Goal: Use online tool/utility: Use online tool/utility

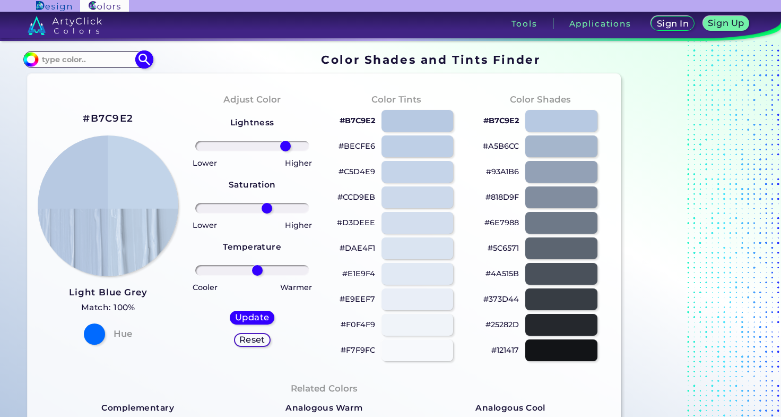
click at [96, 53] on input at bounding box center [87, 59] width 99 height 14
type input "и"
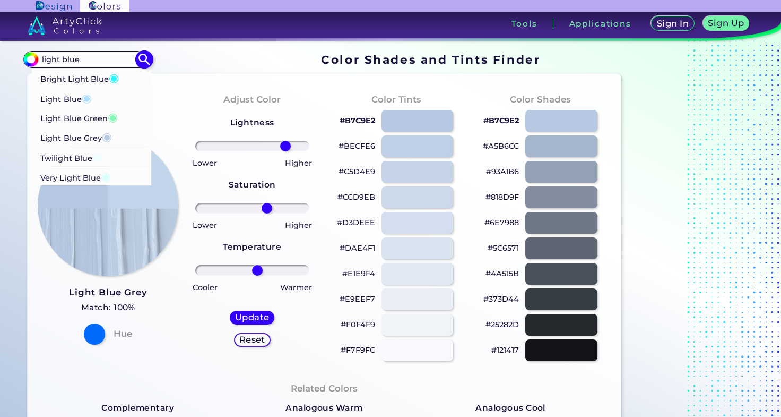
type input "light blue"
click at [83, 118] on p "Light Blue Green ◉" at bounding box center [78, 117] width 77 height 20
type input "#7efbb3"
type input "#7EFBB3"
type input "0"
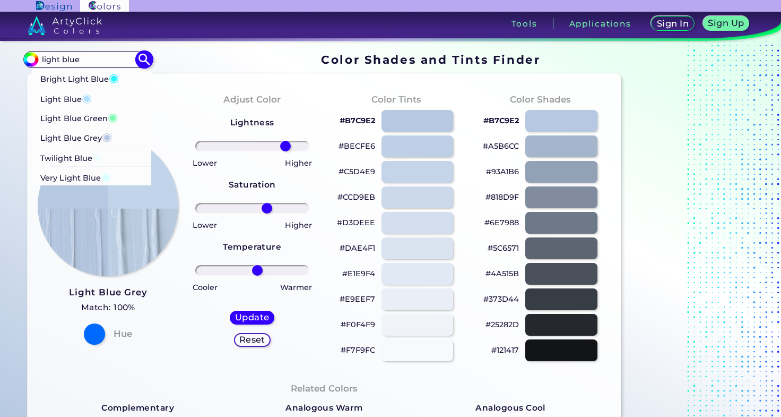
type input "0"
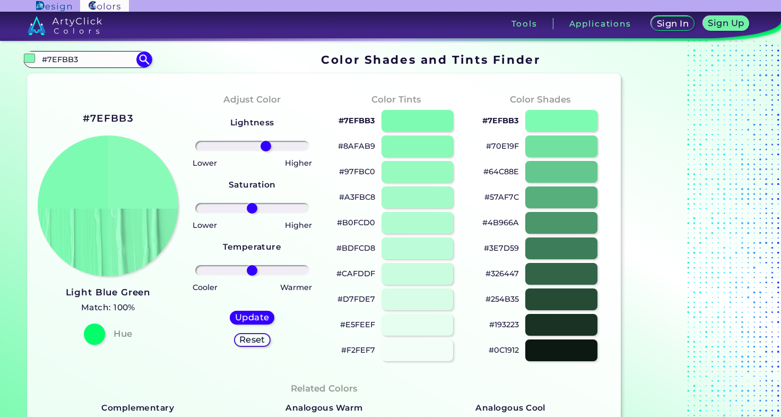
drag, startPoint x: 254, startPoint y: 146, endPoint x: 265, endPoint y: 146, distance: 11.7
type input "26"
click at [265, 146] on input "range" at bounding box center [252, 146] width 114 height 11
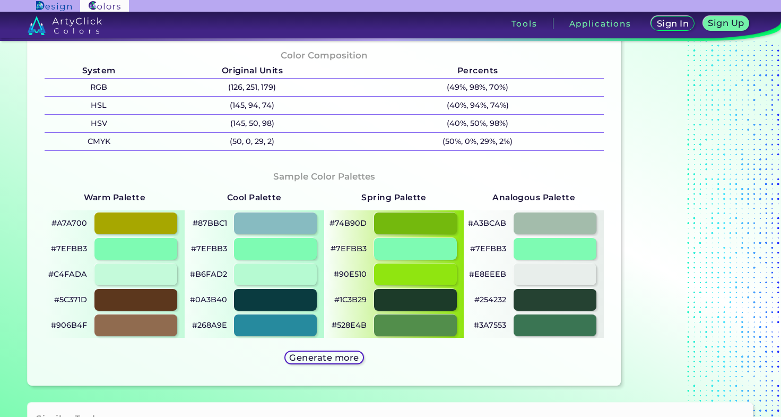
scroll to position [425, 0]
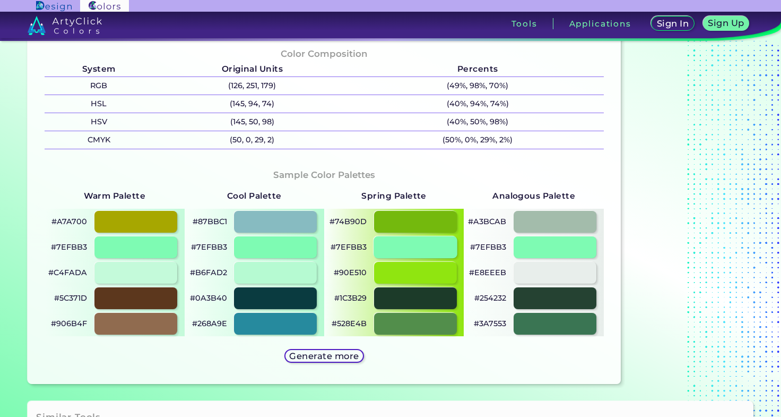
click at [404, 242] on div at bounding box center [415, 247] width 83 height 22
type input "#7efbb3"
type input "0"
drag, startPoint x: 369, startPoint y: 247, endPoint x: 330, endPoint y: 248, distance: 39.3
click at [330, 248] on div "#7EFBB3" at bounding box center [394, 246] width 140 height 25
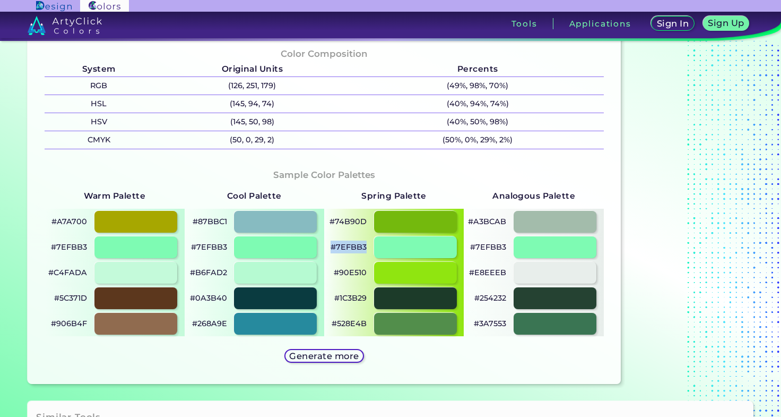
copy p "#7EFBB3"
